Goal: Information Seeking & Learning: Understand process/instructions

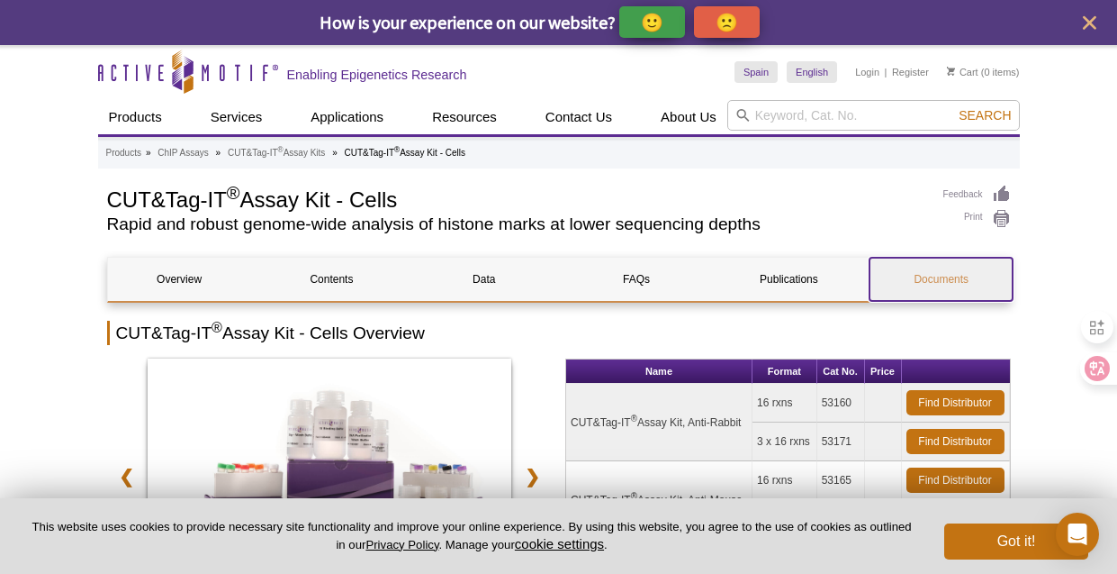
click at [943, 285] on link "Documents" at bounding box center [941, 279] width 143 height 43
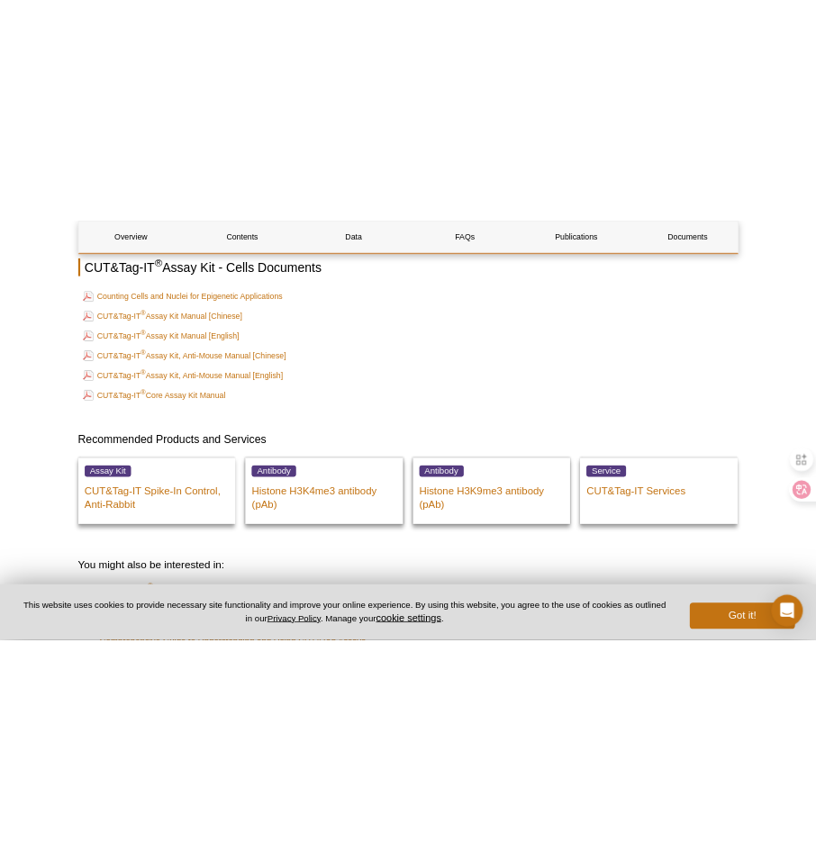
scroll to position [6455, 0]
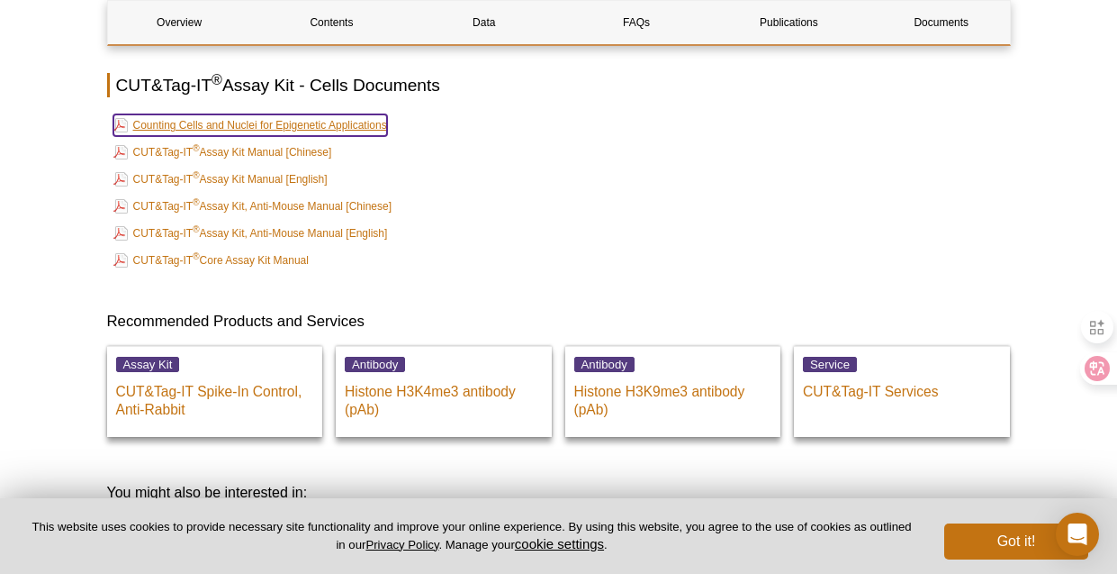
click at [336, 114] on link "Counting Cells and Nuclei for Epigenetic Applications" at bounding box center [250, 125] width 274 height 22
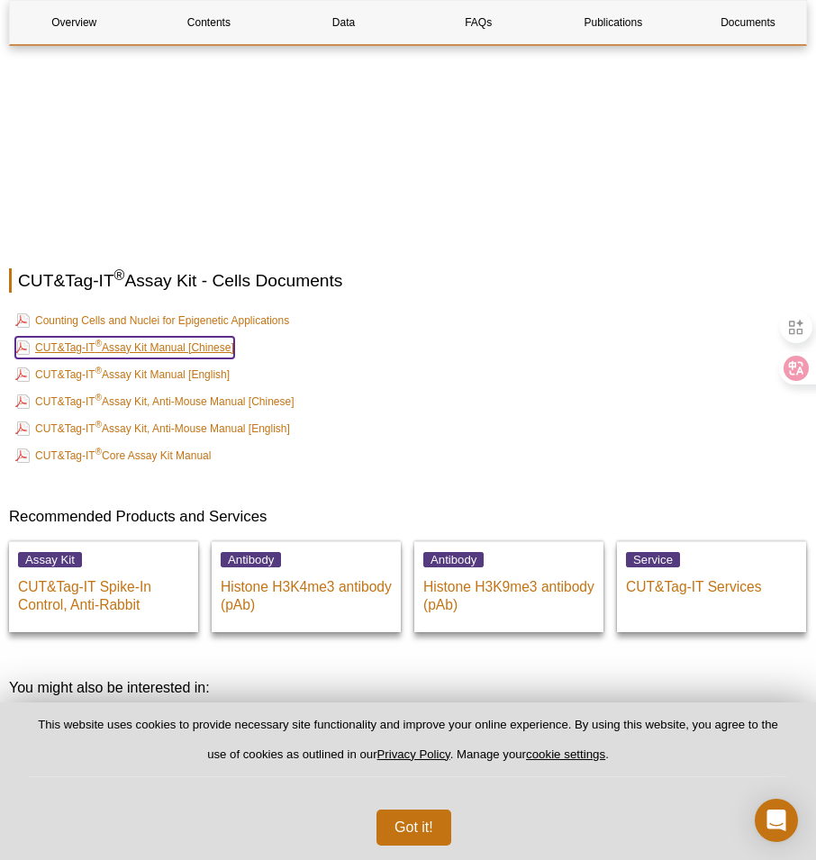
click at [230, 337] on link "CUT&Tag-IT ® Assay Kit Manual [Chinese]" at bounding box center [124, 348] width 219 height 22
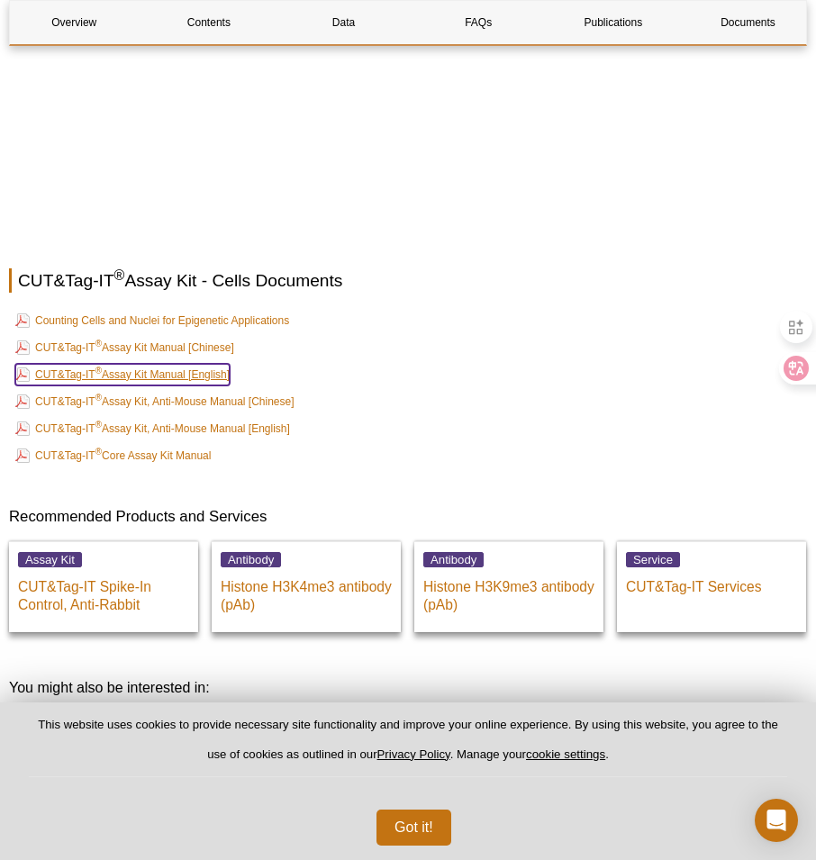
click at [219, 364] on link "CUT&Tag-IT ® Assay Kit Manual [English]" at bounding box center [122, 375] width 214 height 22
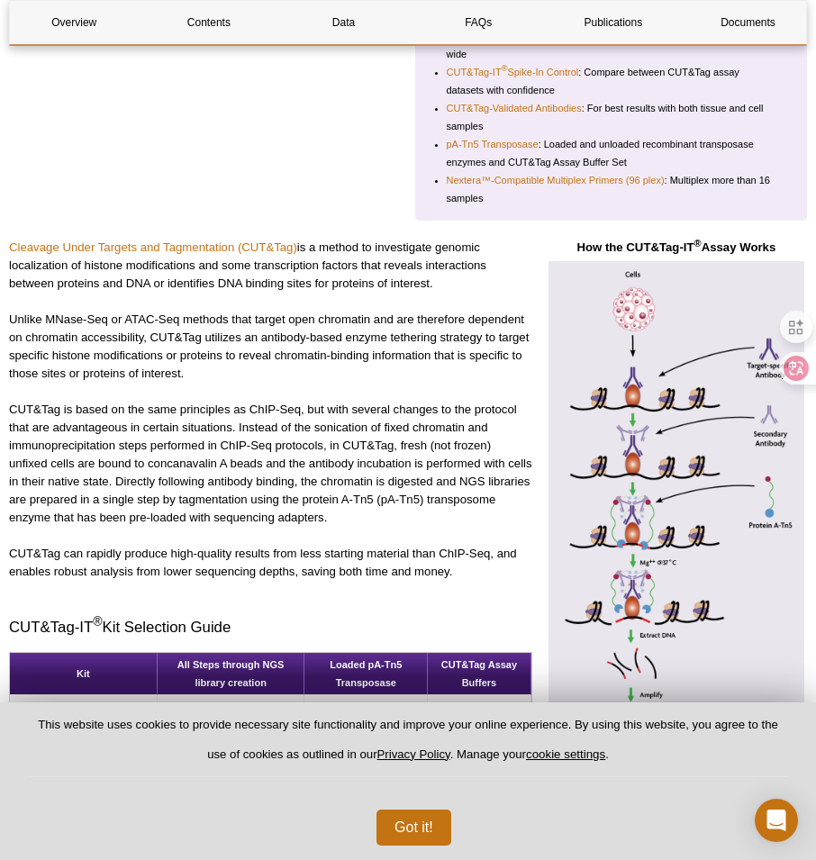
scroll to position [770, 0]
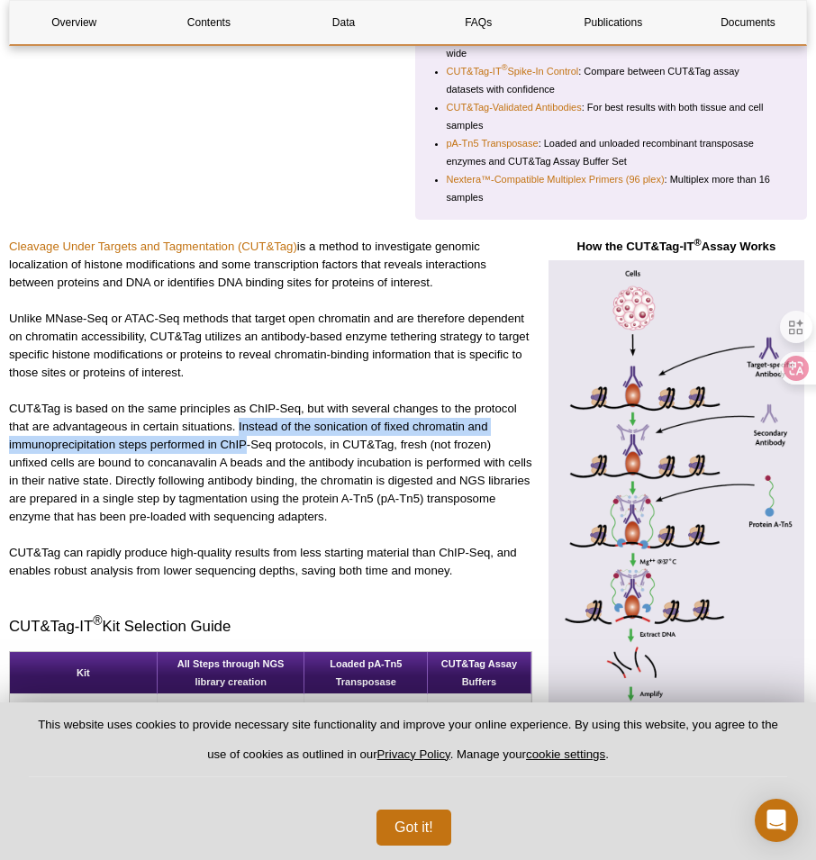
drag, startPoint x: 240, startPoint y: 428, endPoint x: 247, endPoint y: 441, distance: 15.3
click at [247, 441] on p "CUT&Tag is based on the same principles as ChIP-Seq, but with several changes t…" at bounding box center [270, 463] width 523 height 126
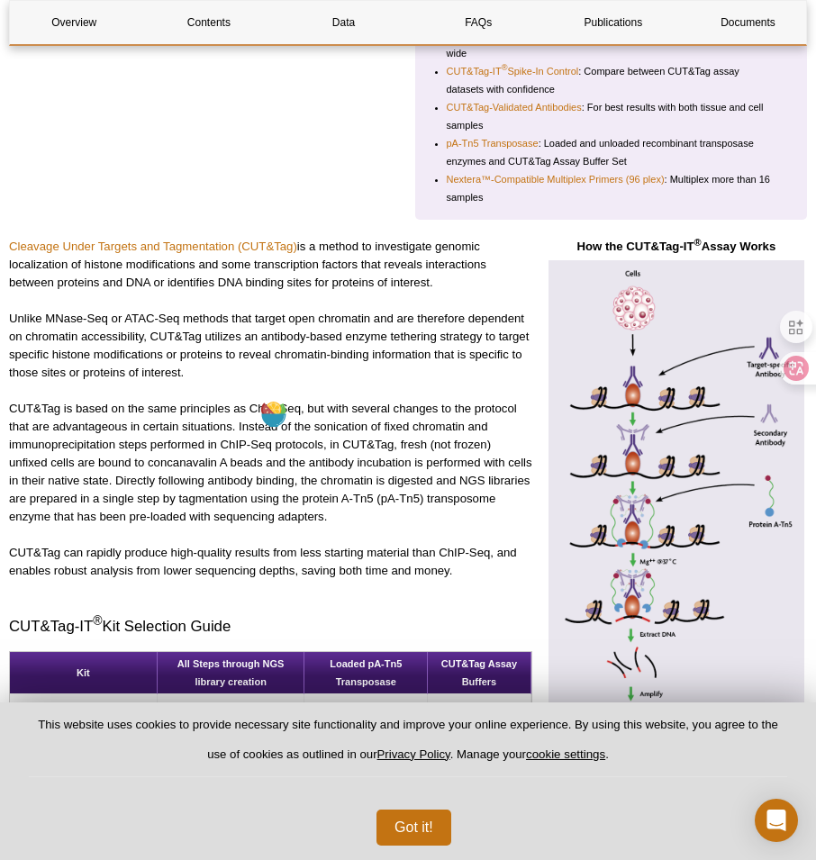
click at [233, 464] on p "CUT&Tag is based on the same principles as ChIP-Seq, but with several changes t…" at bounding box center [270, 463] width 523 height 126
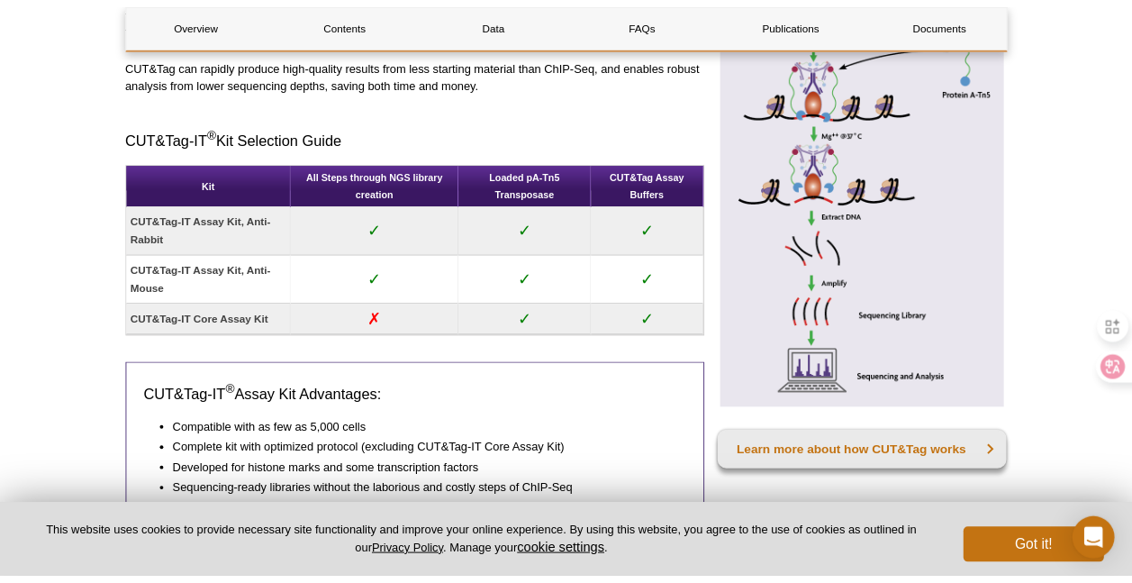
scroll to position [1711, 0]
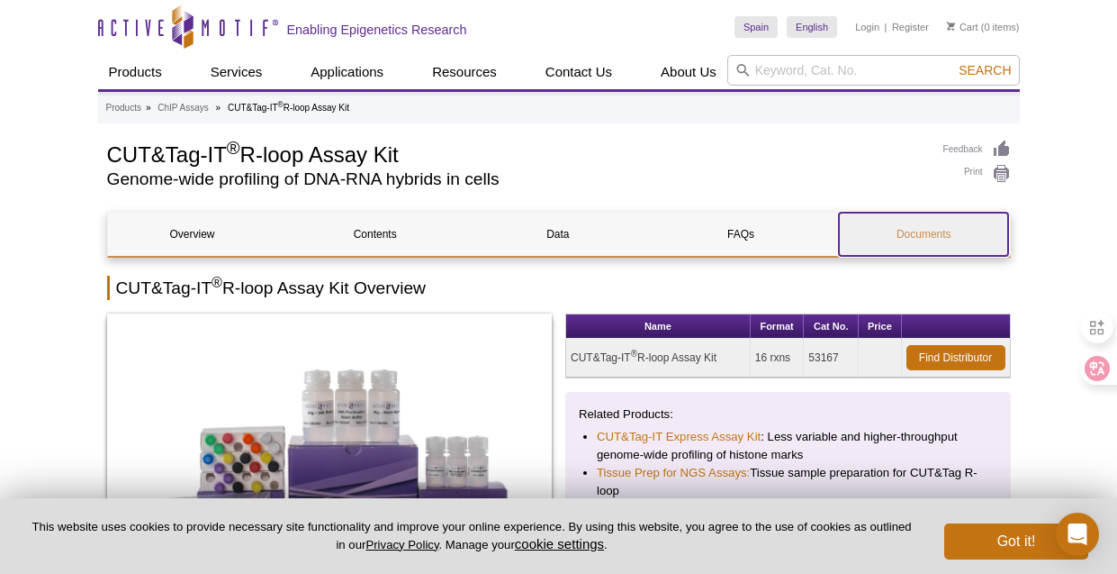
click at [942, 237] on link "Documents" at bounding box center [923, 234] width 169 height 43
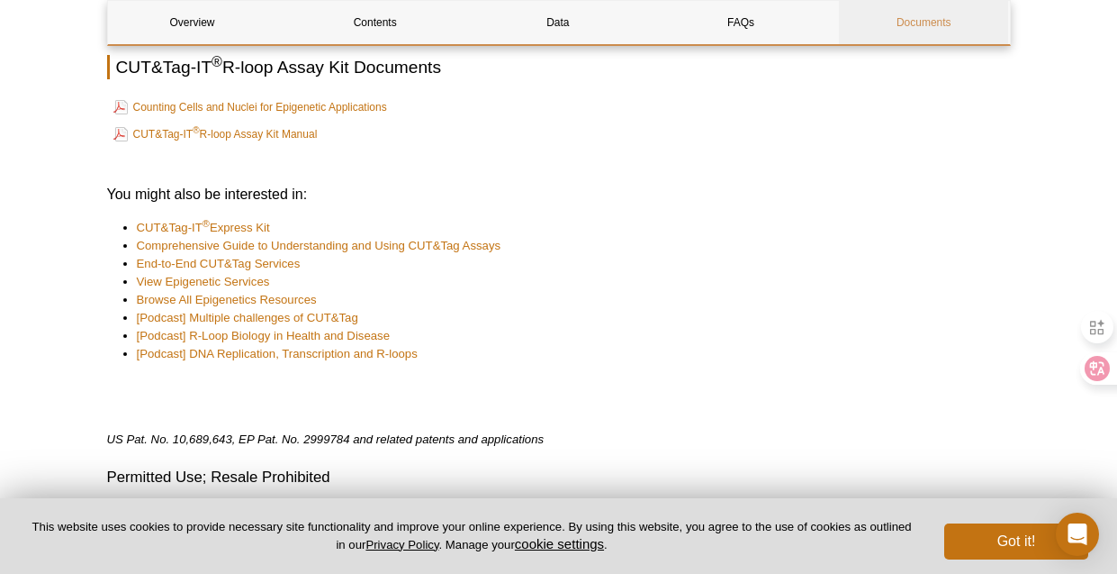
scroll to position [4493, 0]
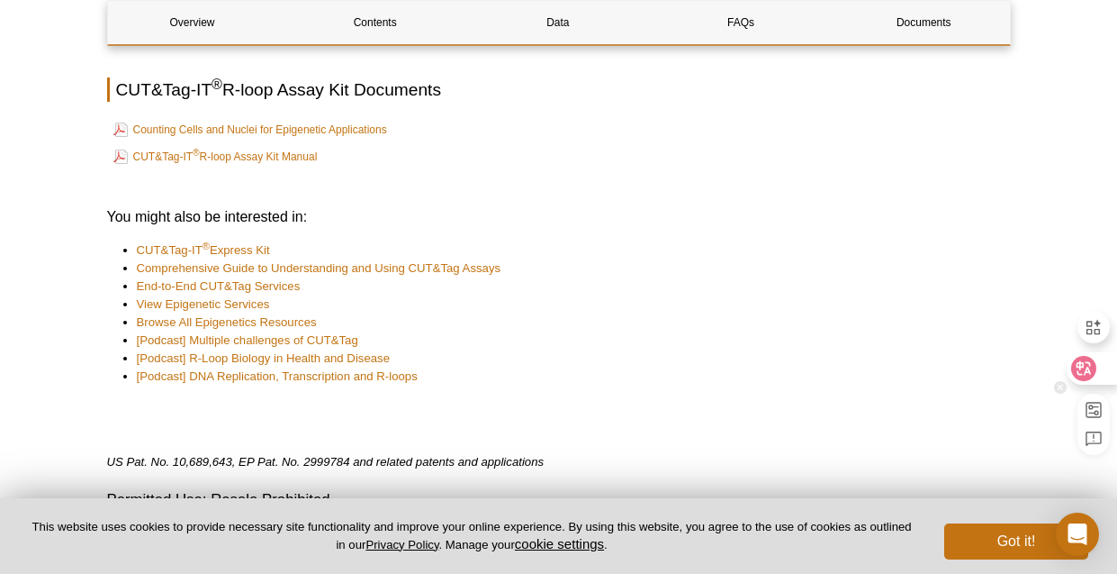
click at [1104, 374] on div at bounding box center [1091, 368] width 49 height 32
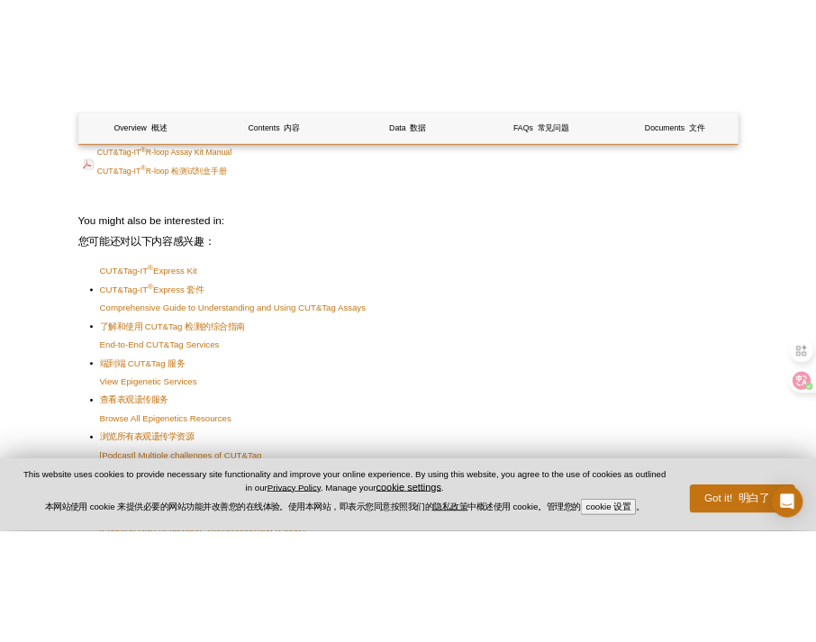
scroll to position [4669, 0]
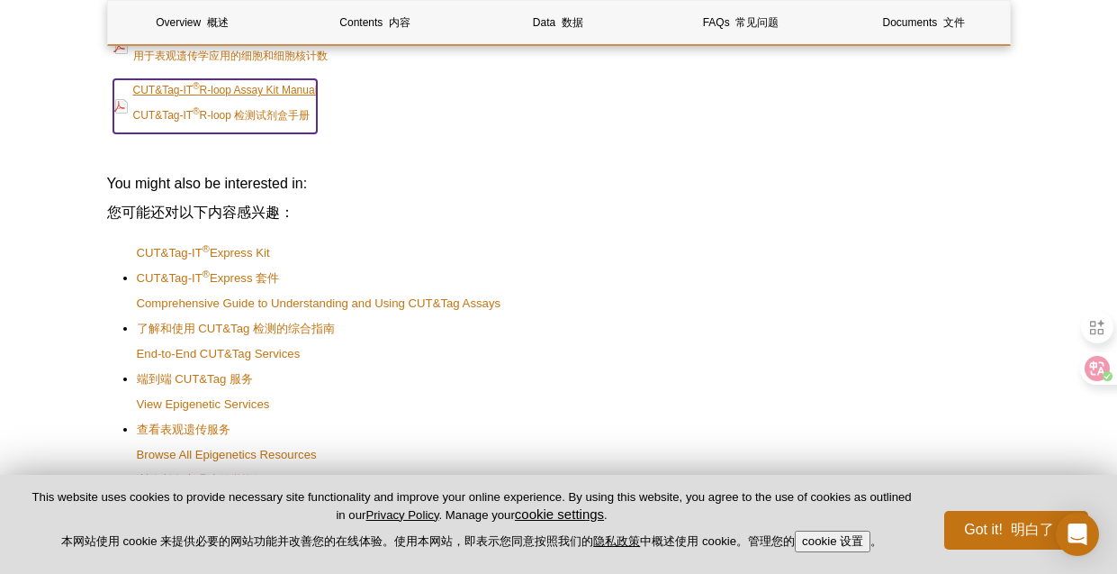
click at [272, 79] on link "CUT&Tag-IT ® R-loop Assay Kit Manual CUT&Tag-IT ® R-loop 检测试剂盒手册" at bounding box center [215, 106] width 204 height 54
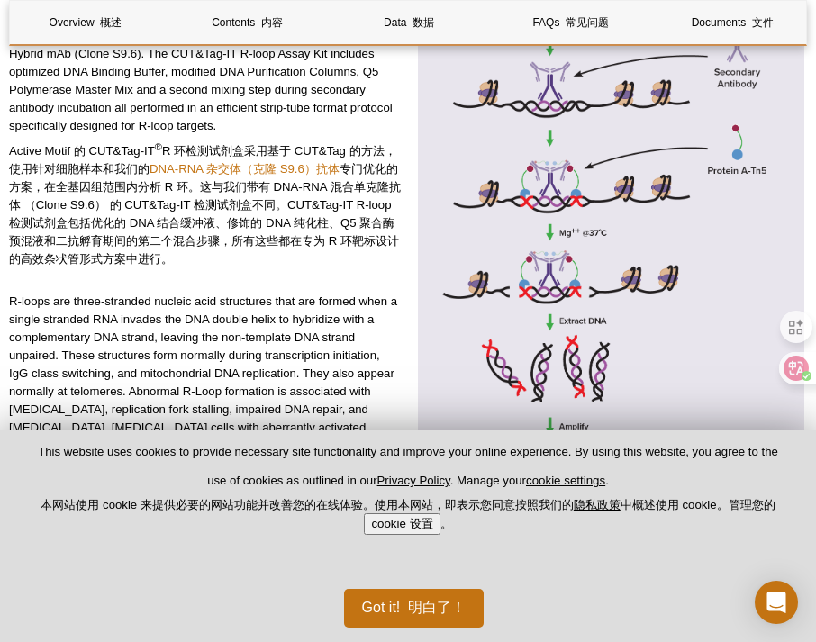
scroll to position [793, 0]
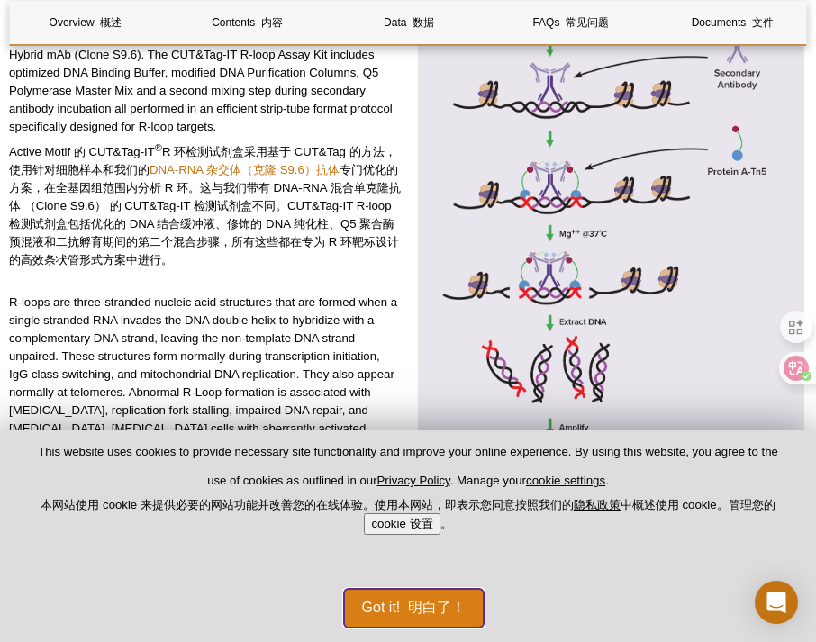
click at [442, 573] on font "明白了！" at bounding box center [437, 607] width 58 height 15
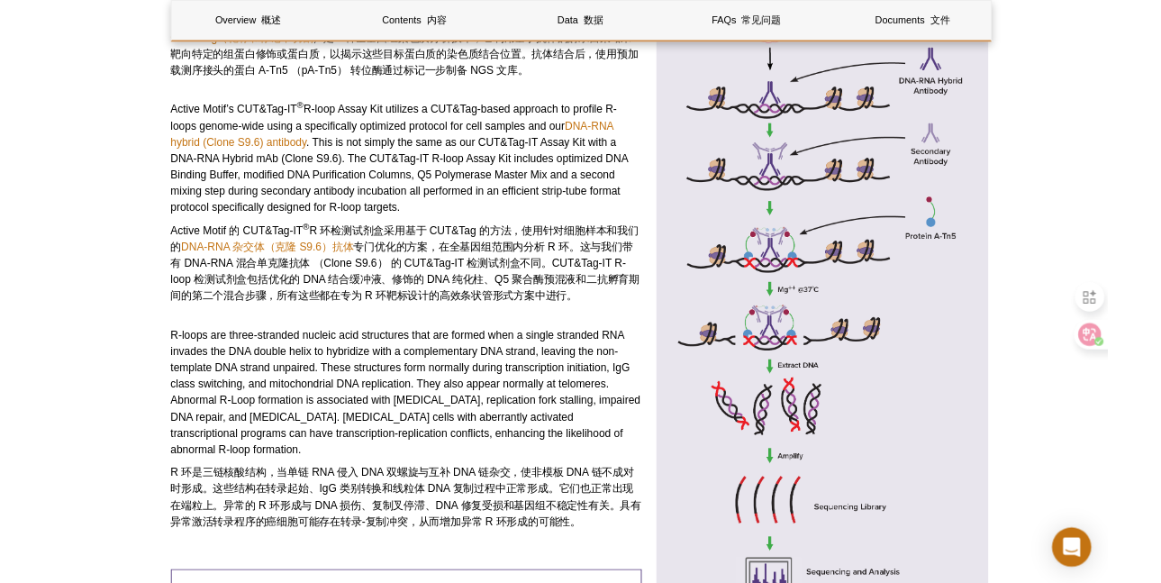
scroll to position [739, 0]
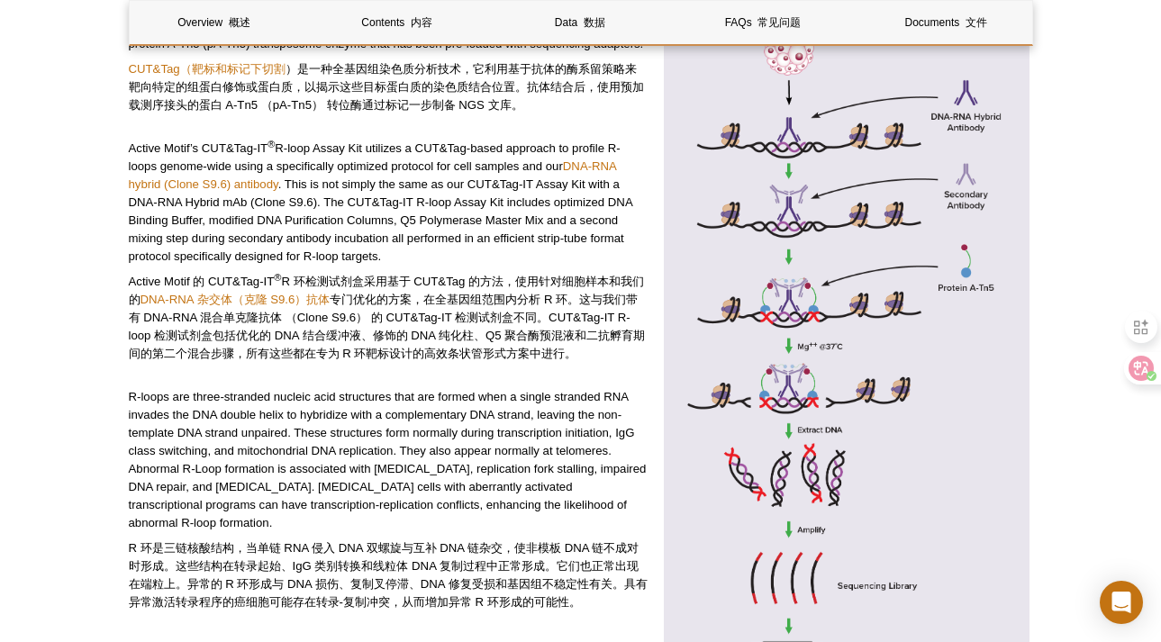
drag, startPoint x: 448, startPoint y: 289, endPoint x: 302, endPoint y: 0, distance: 324.2
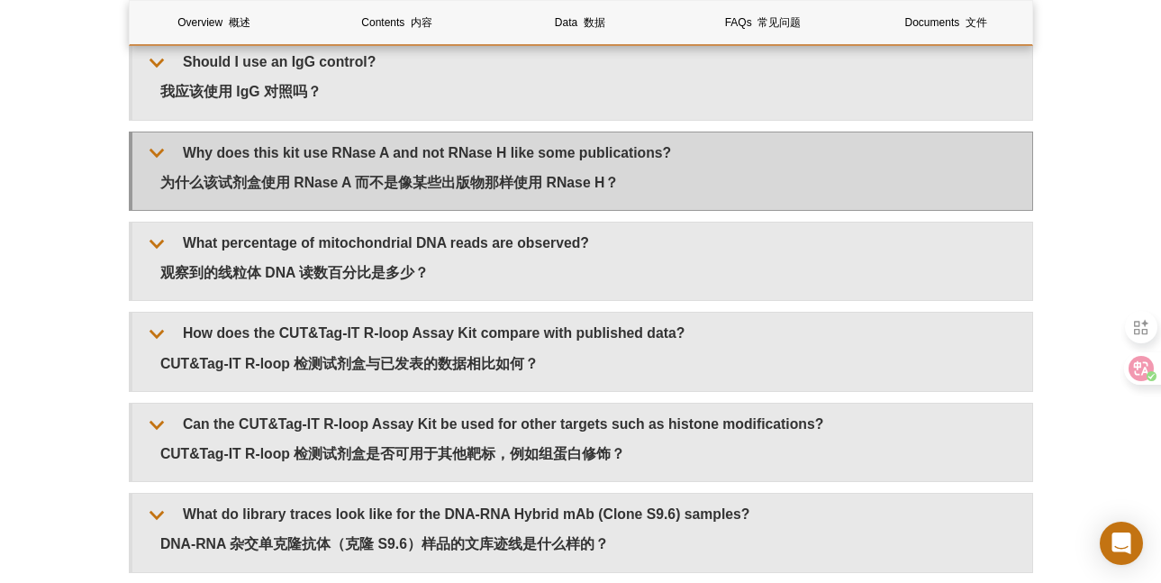
scroll to position [6569, 0]
